Goal: Task Accomplishment & Management: Use online tool/utility

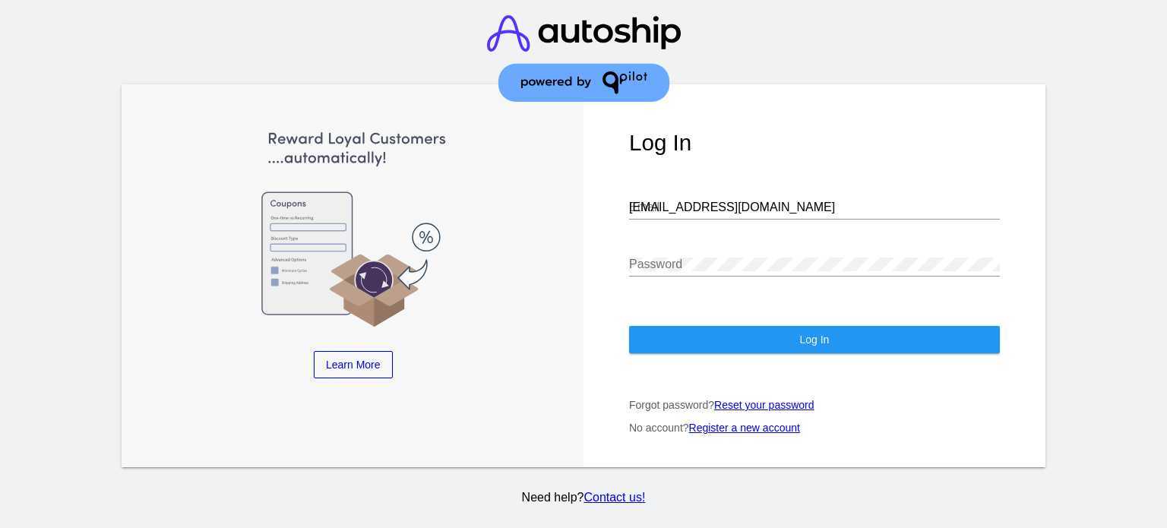
click at [772, 209] on input "[EMAIL_ADDRESS][DOMAIN_NAME]" at bounding box center [814, 208] width 371 height 14
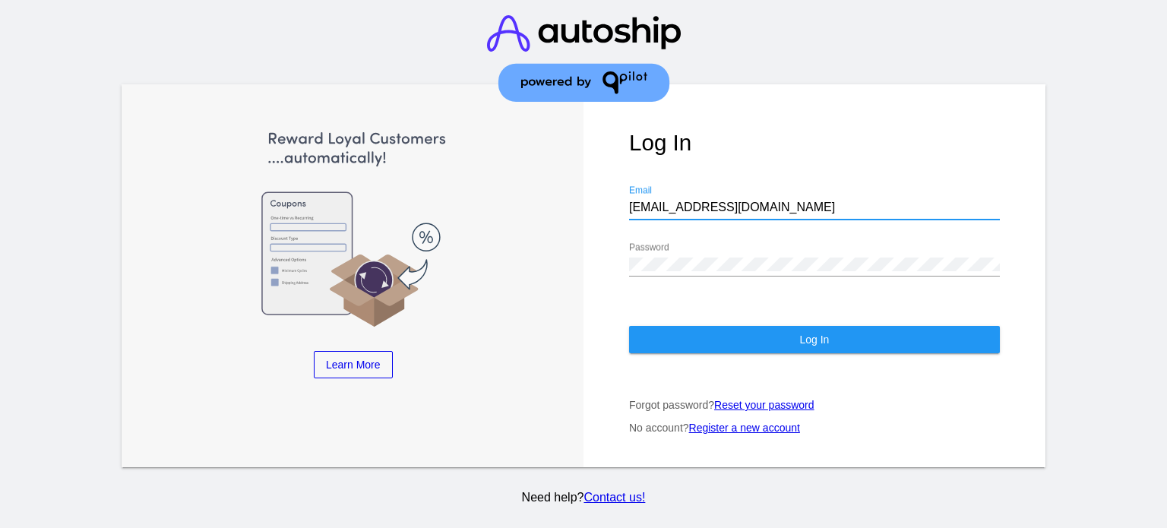
click at [772, 209] on input "[EMAIL_ADDRESS][DOMAIN_NAME]" at bounding box center [814, 208] width 371 height 14
type input "a"
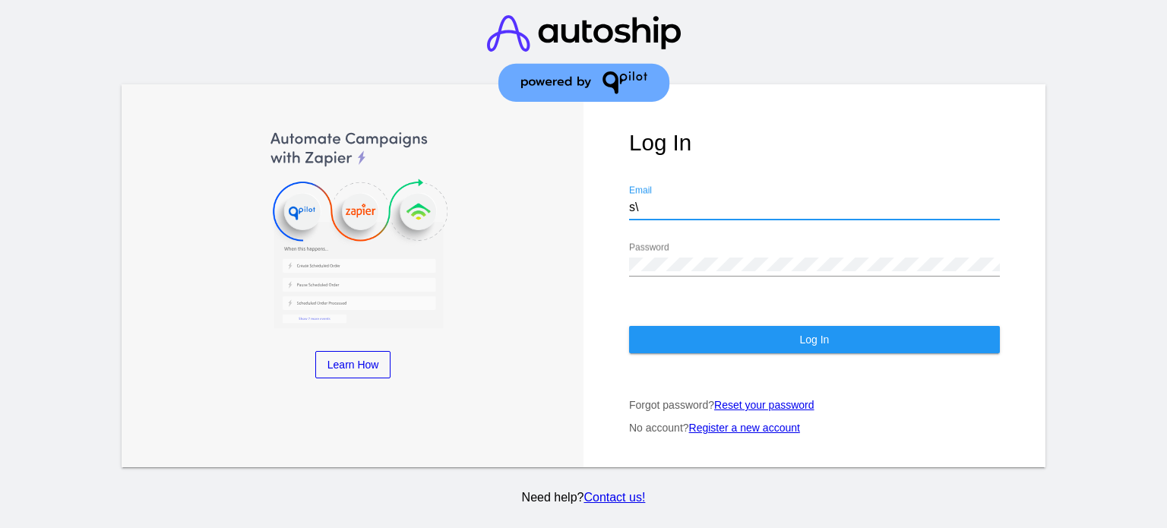
type input "s"
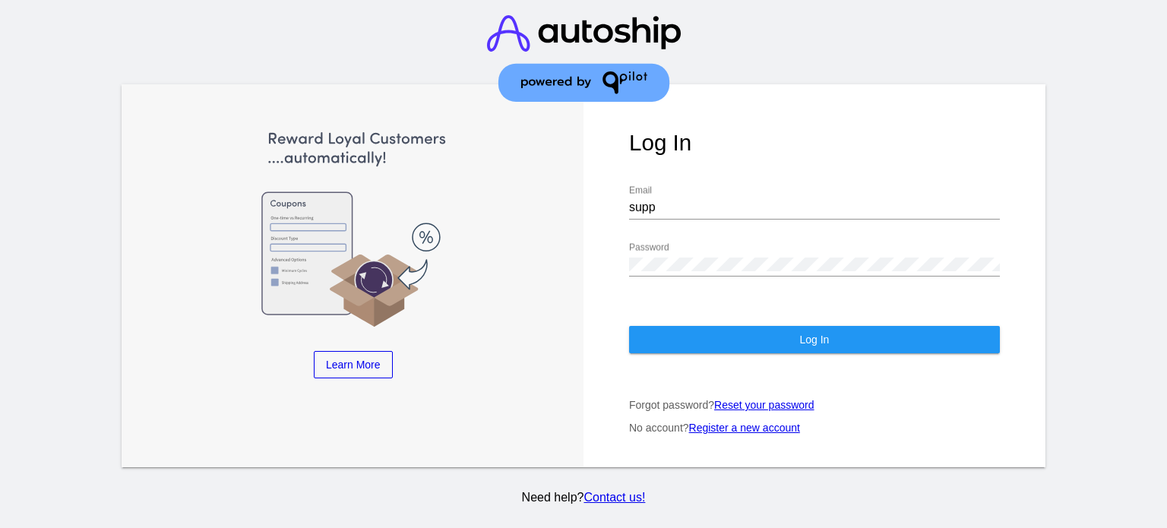
click at [696, 227] on div "supp Email" at bounding box center [814, 209] width 371 height 49
click at [692, 215] on div "supp Email" at bounding box center [814, 202] width 371 height 34
click at [688, 209] on input "supp" at bounding box center [814, 208] width 371 height 14
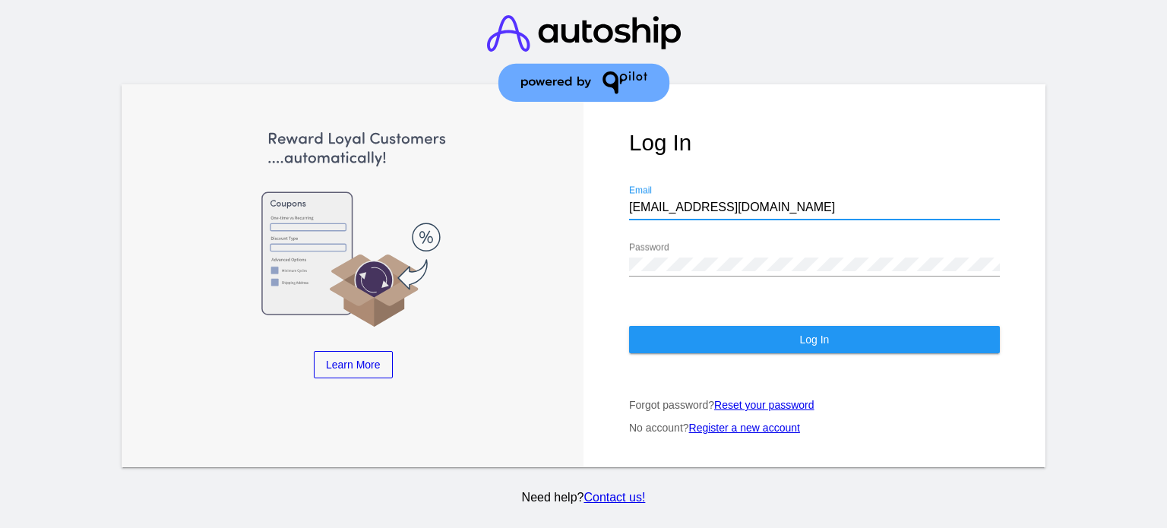
type input "[EMAIL_ADDRESS][DOMAIN_NAME]"
click at [756, 251] on div "Password" at bounding box center [814, 259] width 371 height 34
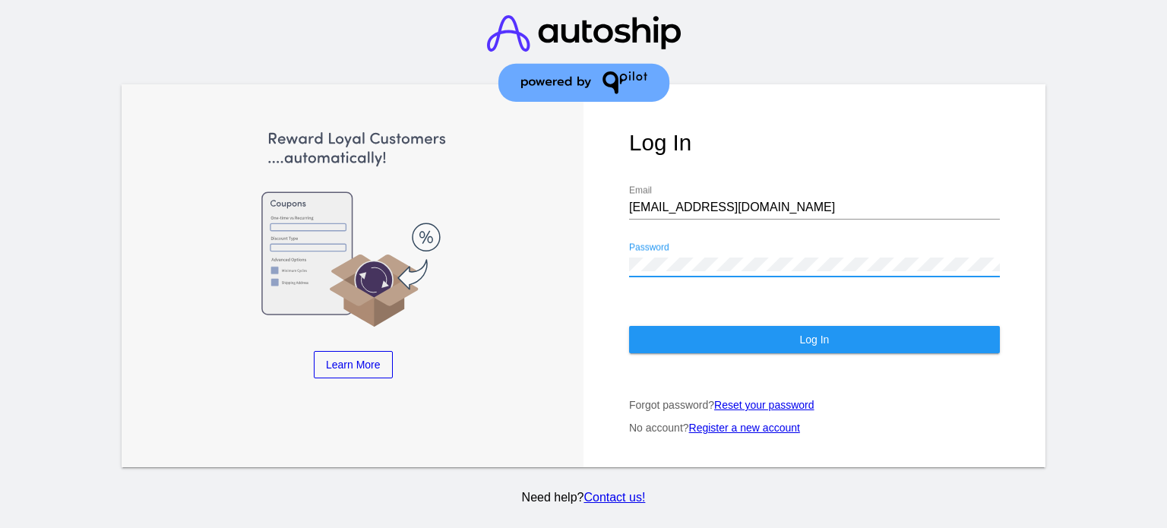
drag, startPoint x: 694, startPoint y: 223, endPoint x: 690, endPoint y: 254, distance: 30.6
click at [693, 223] on div "[EMAIL_ADDRESS][DOMAIN_NAME] Email" at bounding box center [814, 209] width 371 height 49
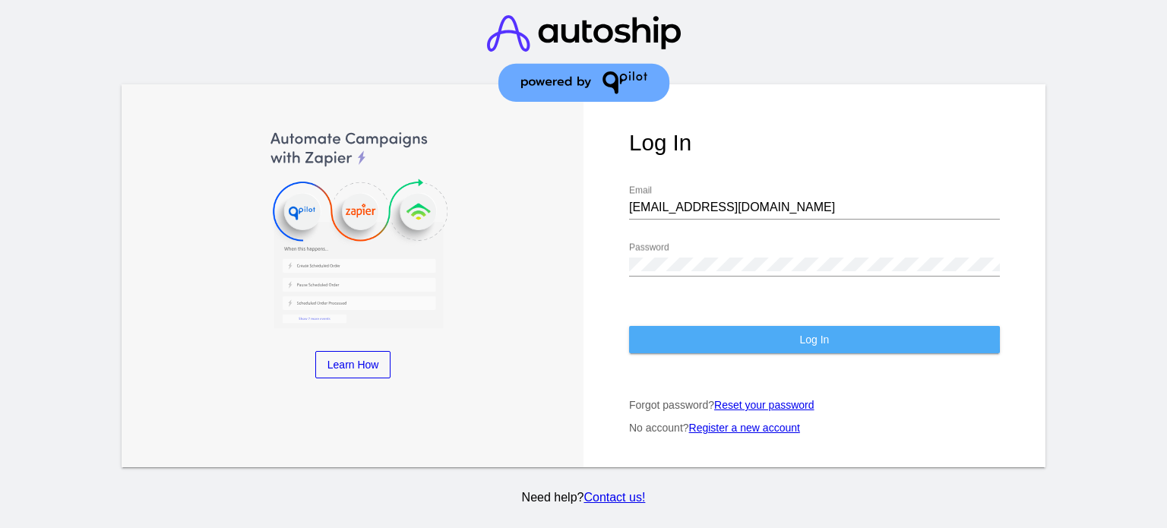
click at [683, 339] on button "Log In" at bounding box center [814, 339] width 371 height 27
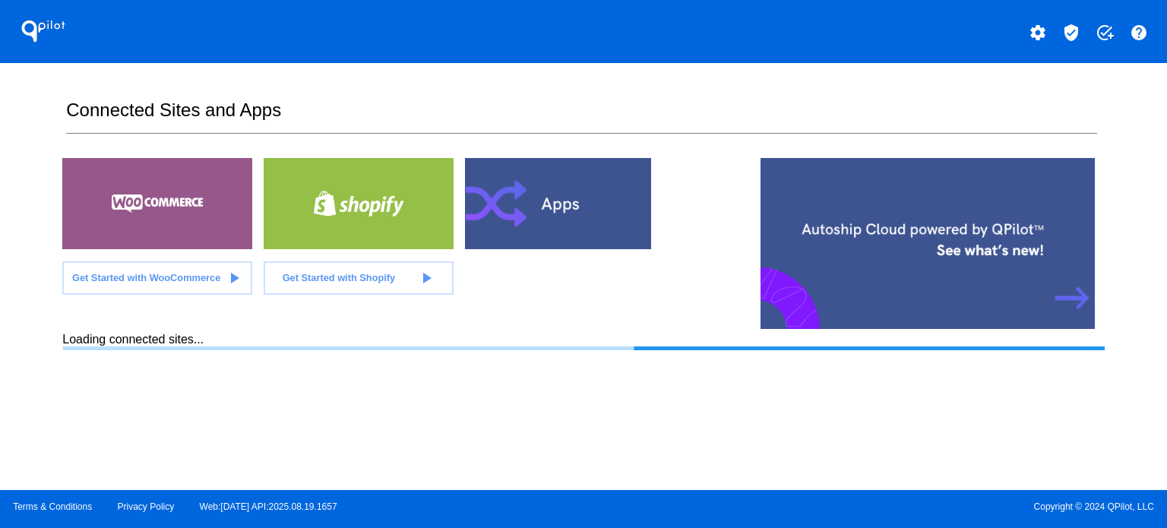
click at [1077, 24] on mat-icon "verified_user" at bounding box center [1071, 33] width 18 height 18
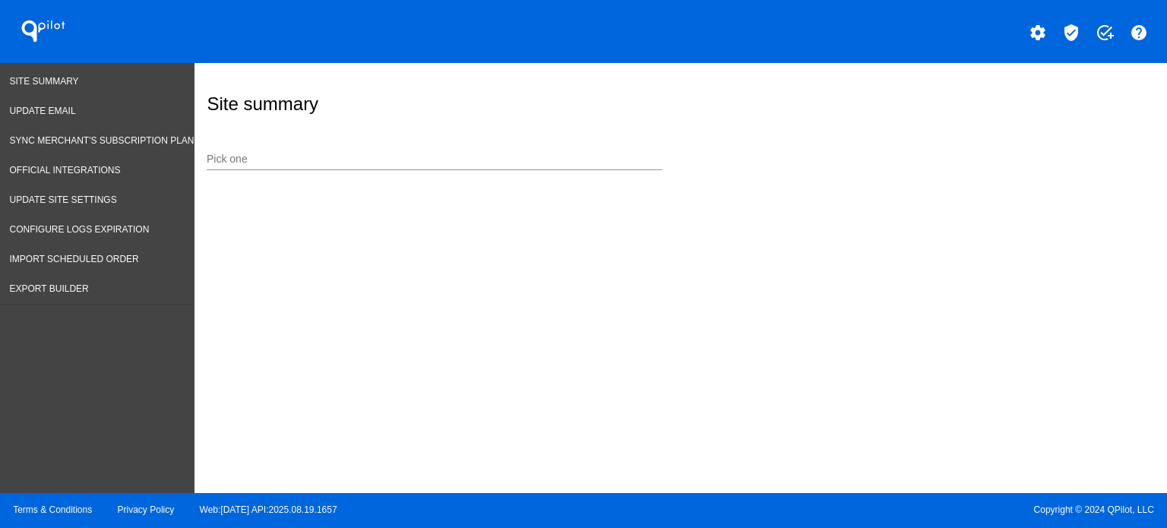
click at [467, 172] on div "Pick one" at bounding box center [435, 162] width 456 height 43
click at [456, 163] on input "Pick one" at bounding box center [435, 159] width 456 height 12
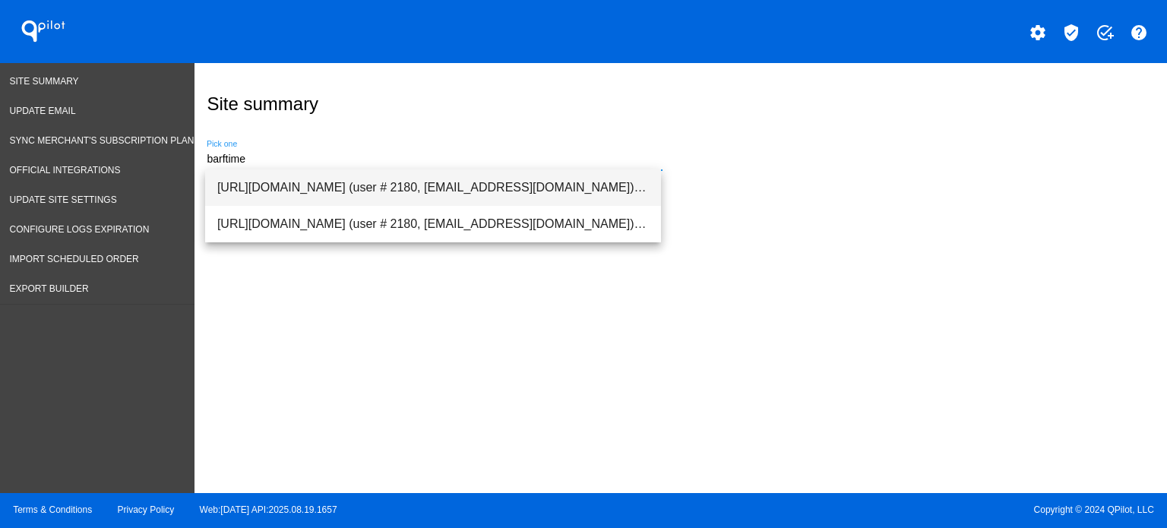
click at [405, 177] on span "[URL][DOMAIN_NAME] (user # 2180, [EMAIL_ADDRESS][DOMAIN_NAME]) - Production" at bounding box center [432, 187] width 431 height 36
type input "[URL][DOMAIN_NAME] (user # 2180, [EMAIL_ADDRESS][DOMAIN_NAME]) - Production"
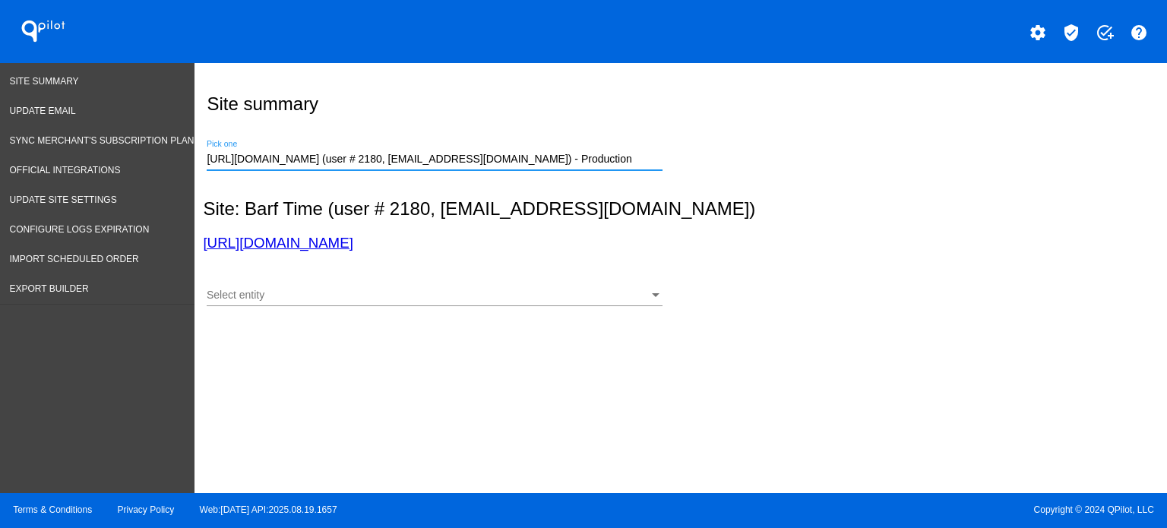
click at [248, 276] on div "Select entity Select entity" at bounding box center [435, 291] width 456 height 30
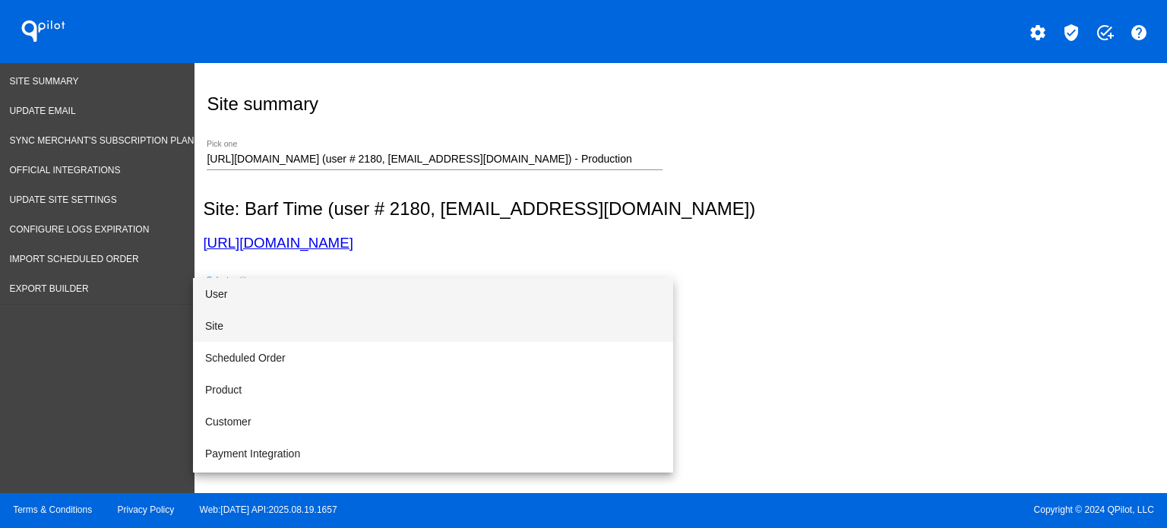
click at [223, 335] on span "Site" at bounding box center [433, 326] width 456 height 32
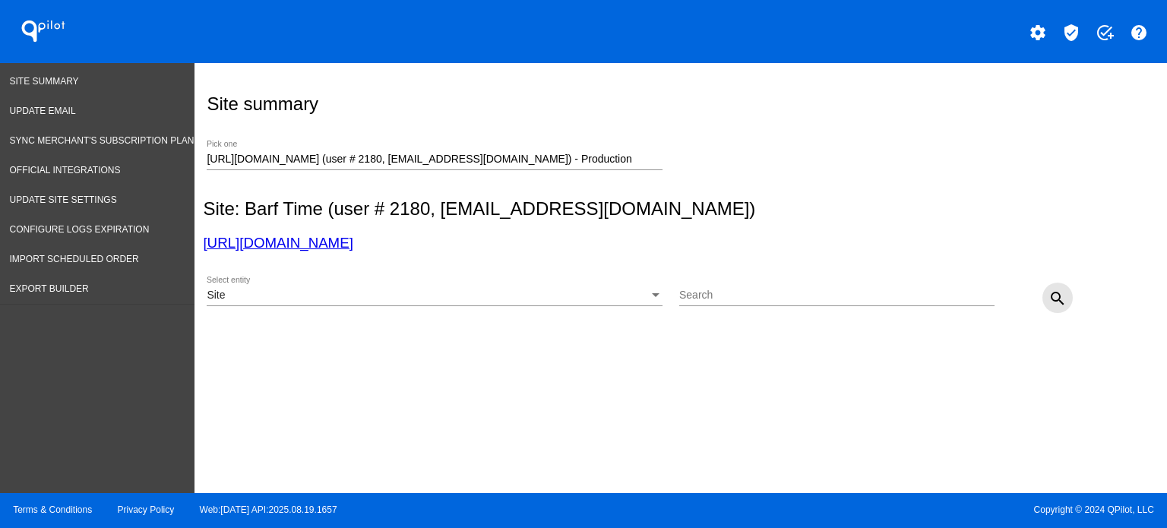
click at [1051, 292] on mat-icon "search" at bounding box center [1057, 298] width 18 height 18
